Goal: Task Accomplishment & Management: Manage account settings

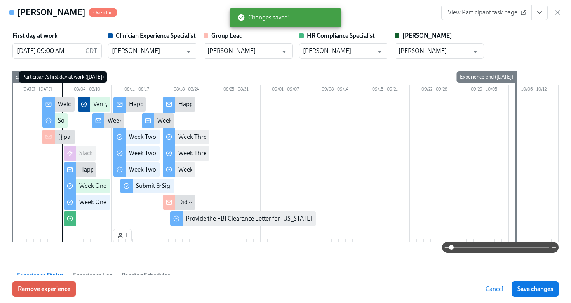
scroll to position [1197, 0]
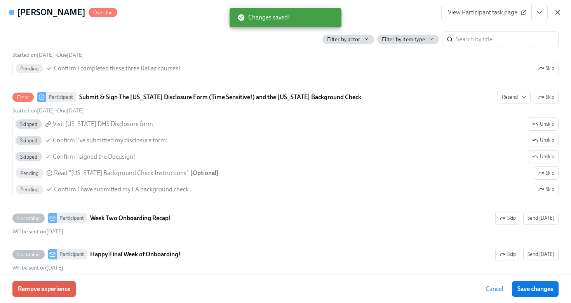
click at [558, 12] on icon "button" at bounding box center [558, 12] width 4 height 4
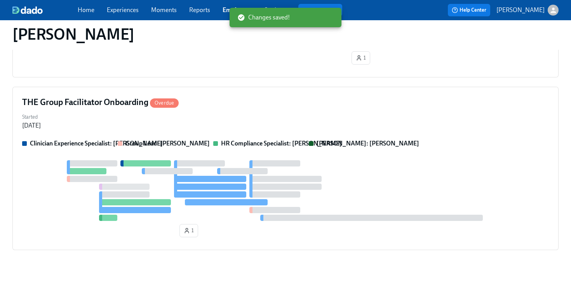
click at [227, 10] on link "Employees" at bounding box center [238, 9] width 30 height 7
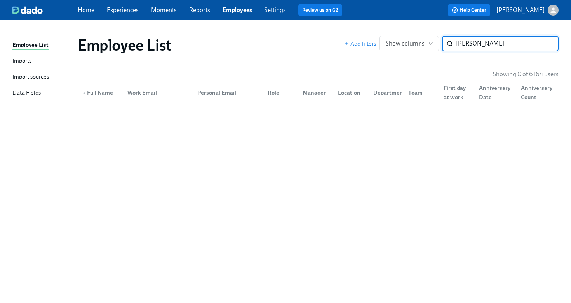
click at [461, 43] on input "[PERSON_NAME]" at bounding box center [507, 44] width 103 height 16
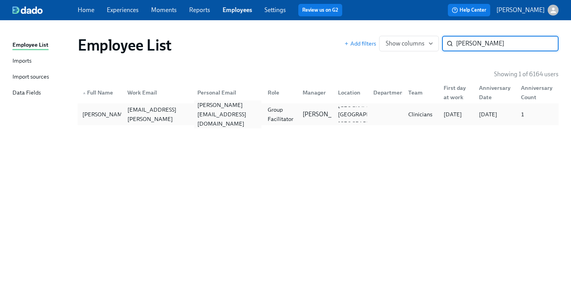
type input "[PERSON_NAME]"
click at [246, 109] on div "[PERSON_NAME][EMAIL_ADDRESS][DOMAIN_NAME]" at bounding box center [226, 114] width 70 height 16
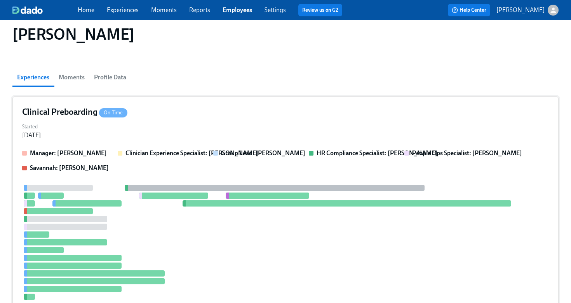
scroll to position [235, 0]
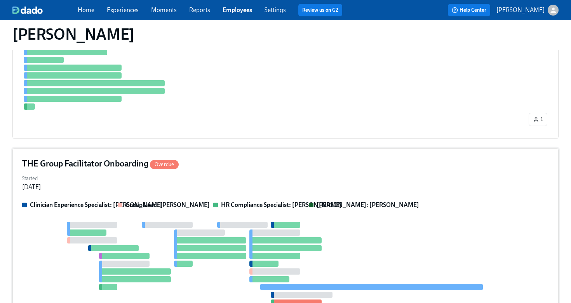
click at [309, 187] on div "Started [DATE]" at bounding box center [285, 181] width 527 height 19
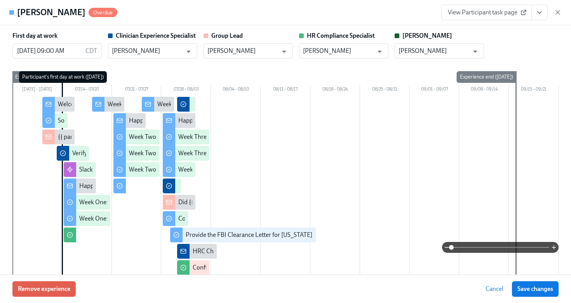
click at [543, 13] on button "View task page" at bounding box center [539, 13] width 16 height 16
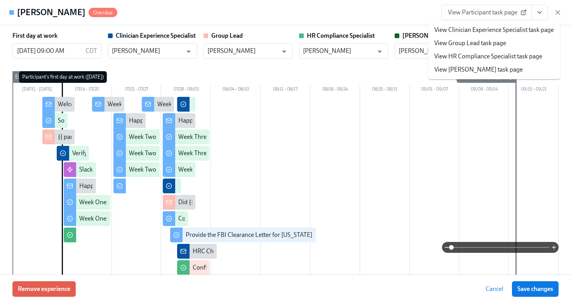
click at [511, 54] on link "View HR Compliance Specialist task page" at bounding box center [488, 56] width 108 height 9
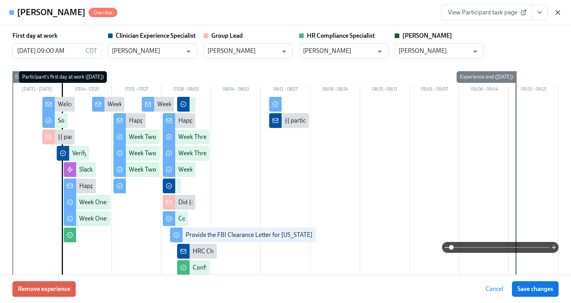
click at [557, 13] on icon "button" at bounding box center [558, 12] width 4 height 4
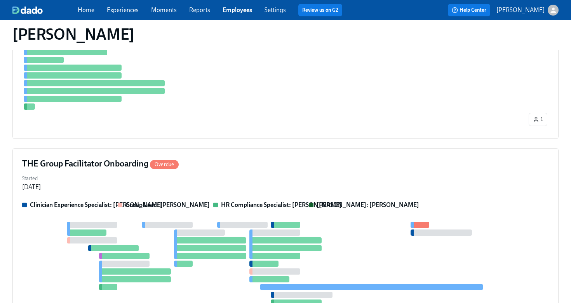
click at [234, 9] on link "Employees" at bounding box center [238, 9] width 30 height 7
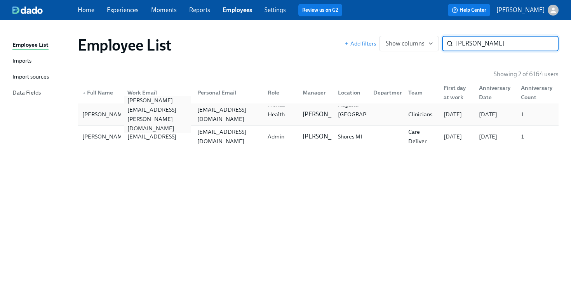
type input "[PERSON_NAME]"
click at [185, 113] on div "[PERSON_NAME][EMAIL_ADDRESS][PERSON_NAME][DOMAIN_NAME]" at bounding box center [157, 114] width 67 height 37
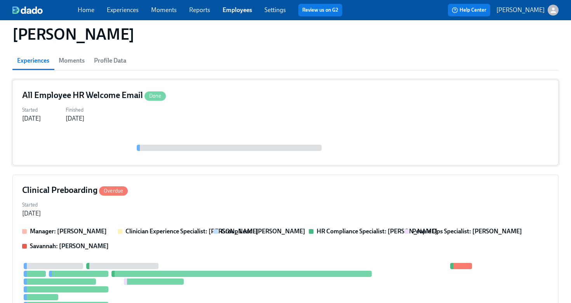
scroll to position [211, 0]
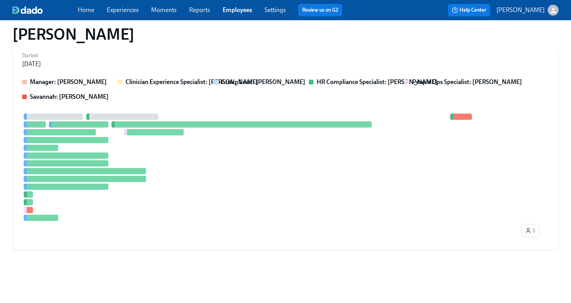
click at [267, 207] on div at bounding box center [285, 166] width 527 height 107
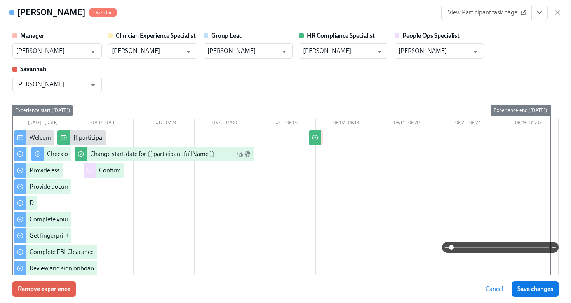
click at [536, 12] on icon "View task page" at bounding box center [540, 13] width 8 height 8
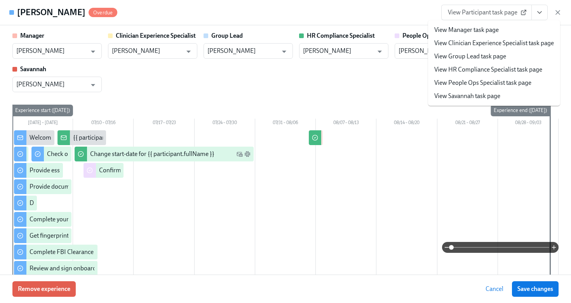
click at [510, 71] on link "View HR Compliance Specialist task page" at bounding box center [488, 69] width 108 height 9
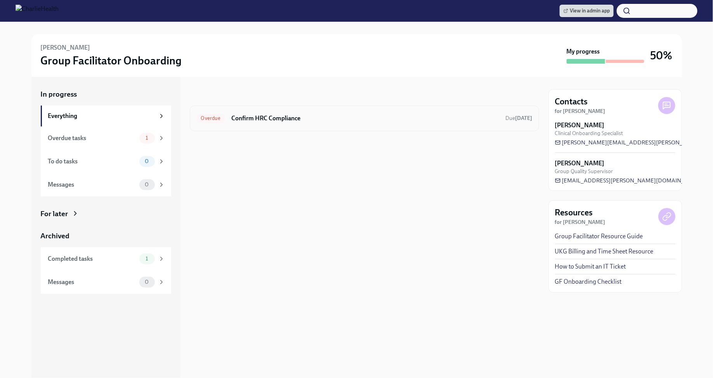
click at [322, 119] on h6 "Confirm HRC Compliance" at bounding box center [365, 118] width 268 height 9
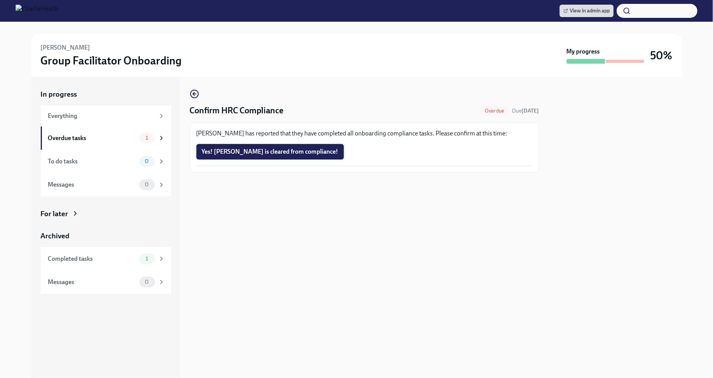
click at [269, 156] on button "Yes! Ray is cleared from compliance!" at bounding box center [271, 152] width 148 height 16
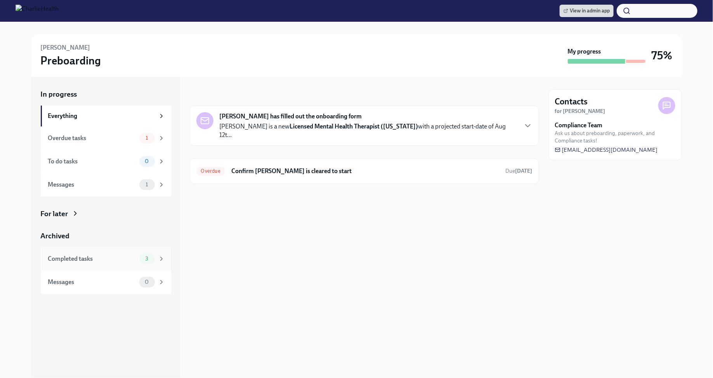
click at [157, 263] on div "3" at bounding box center [152, 259] width 26 height 11
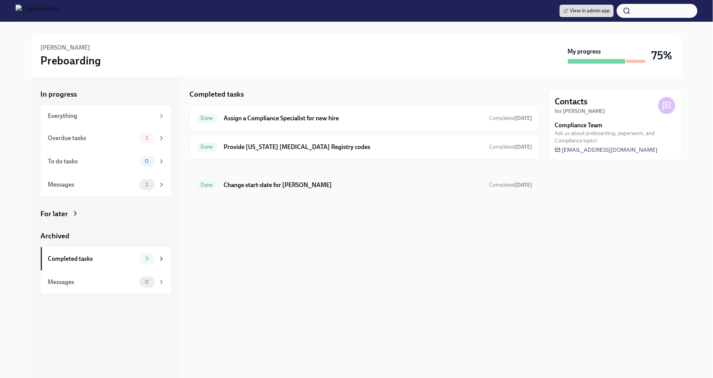
click at [253, 185] on h6 "Change start-date for [PERSON_NAME]" at bounding box center [353, 185] width 259 height 9
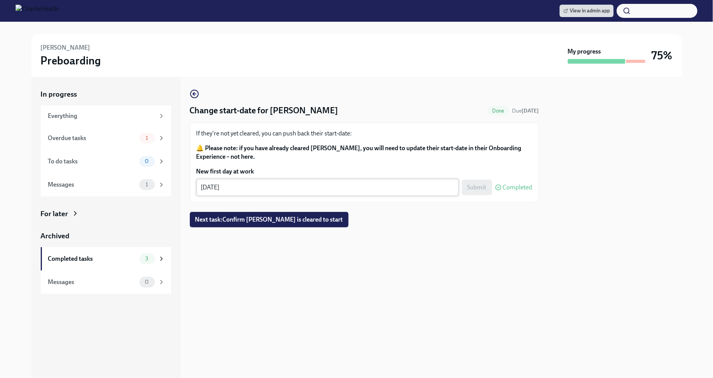
click at [218, 189] on textarea "08/18/2025" at bounding box center [327, 187] width 253 height 9
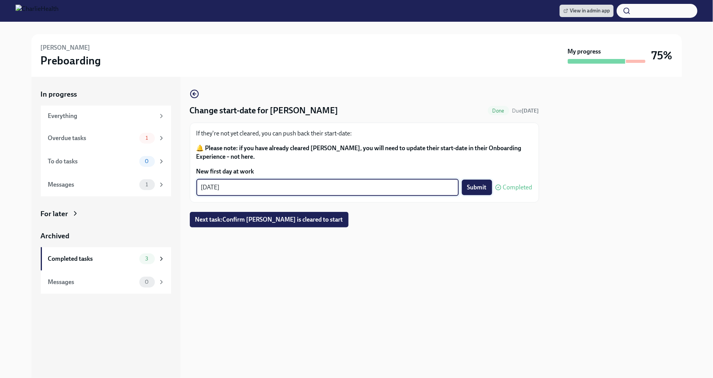
type textarea "[DATE]"
click at [482, 187] on span "Submit" at bounding box center [477, 188] width 19 height 8
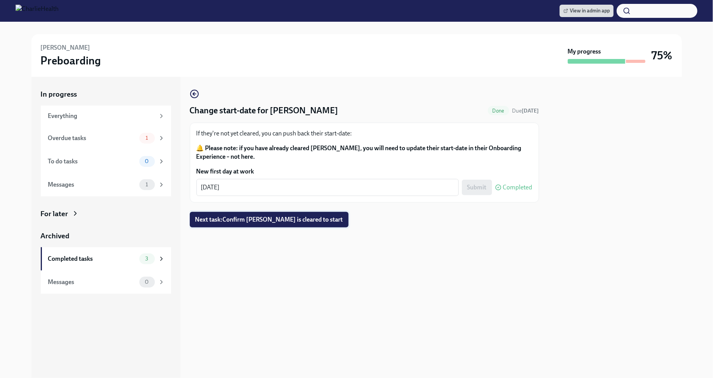
click at [287, 221] on span "Next task : Confirm Gabrielle Walton is cleared to start" at bounding box center [269, 220] width 148 height 8
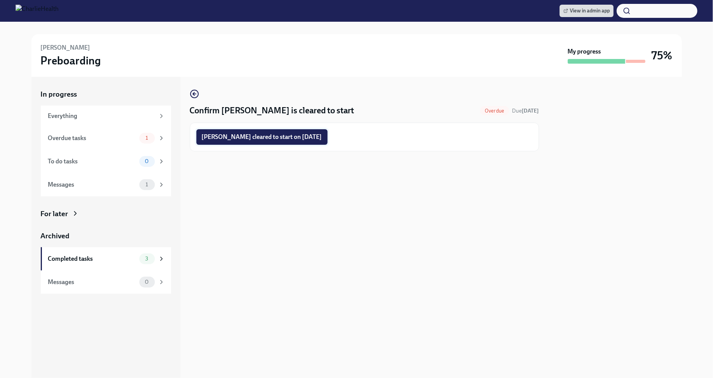
click at [265, 139] on span "Gabrielle Walton cleared to start on 08/12/2025" at bounding box center [262, 137] width 120 height 8
